Goal: Register for event/course

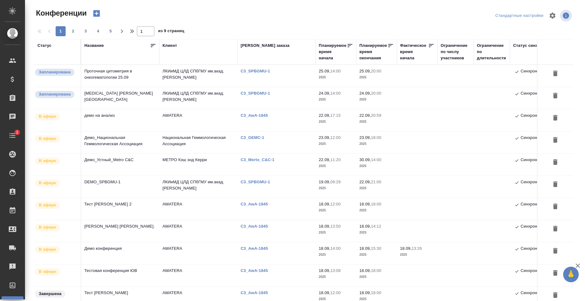
type input "[PERSON_NAME]"
click at [256, 70] on p "C3_SPBGMU-1" at bounding box center [258, 71] width 34 height 5
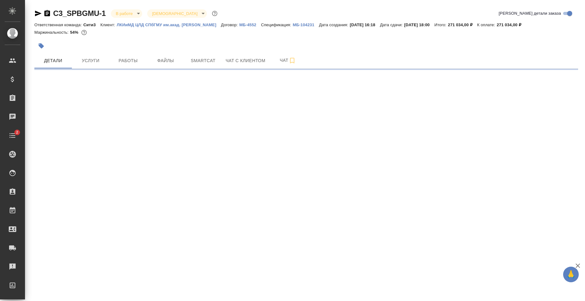
select select "RU"
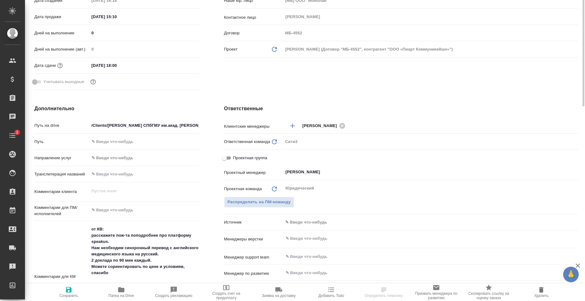
type textarea "x"
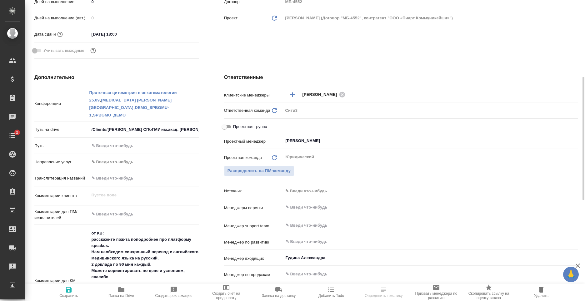
type textarea "x"
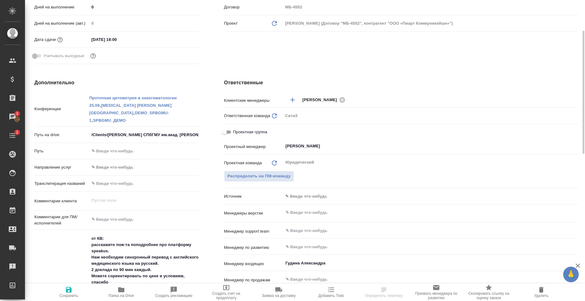
scroll to position [151, 0]
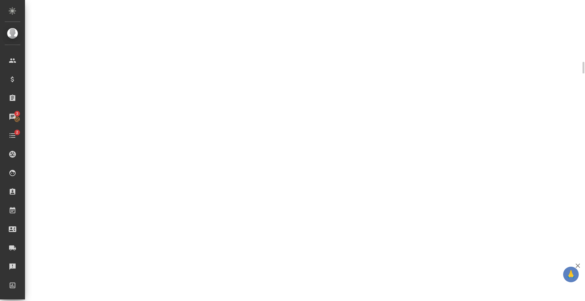
select select "RU"
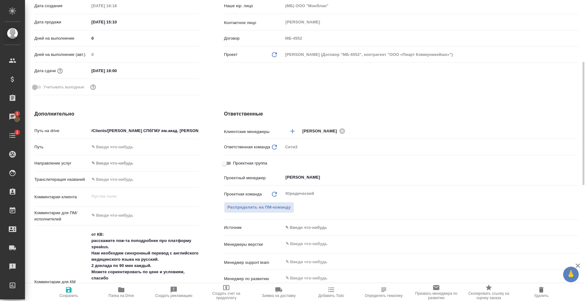
type textarea "x"
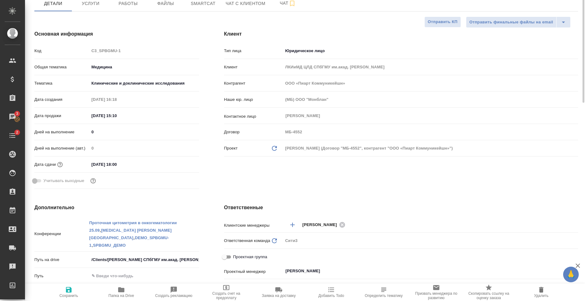
scroll to position [0, 0]
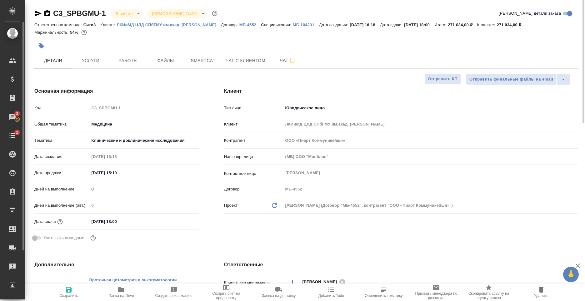
type textarea "x"
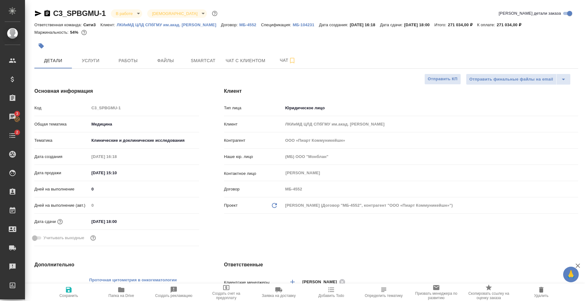
type textarea "x"
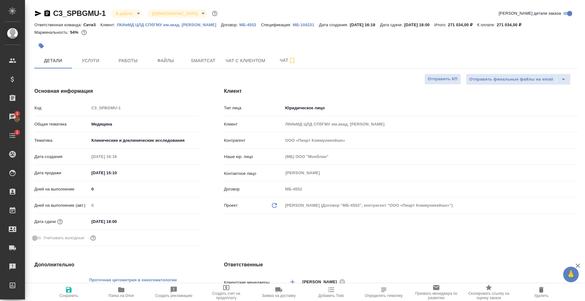
type textarea "x"
